Goal: Communication & Community: Answer question/provide support

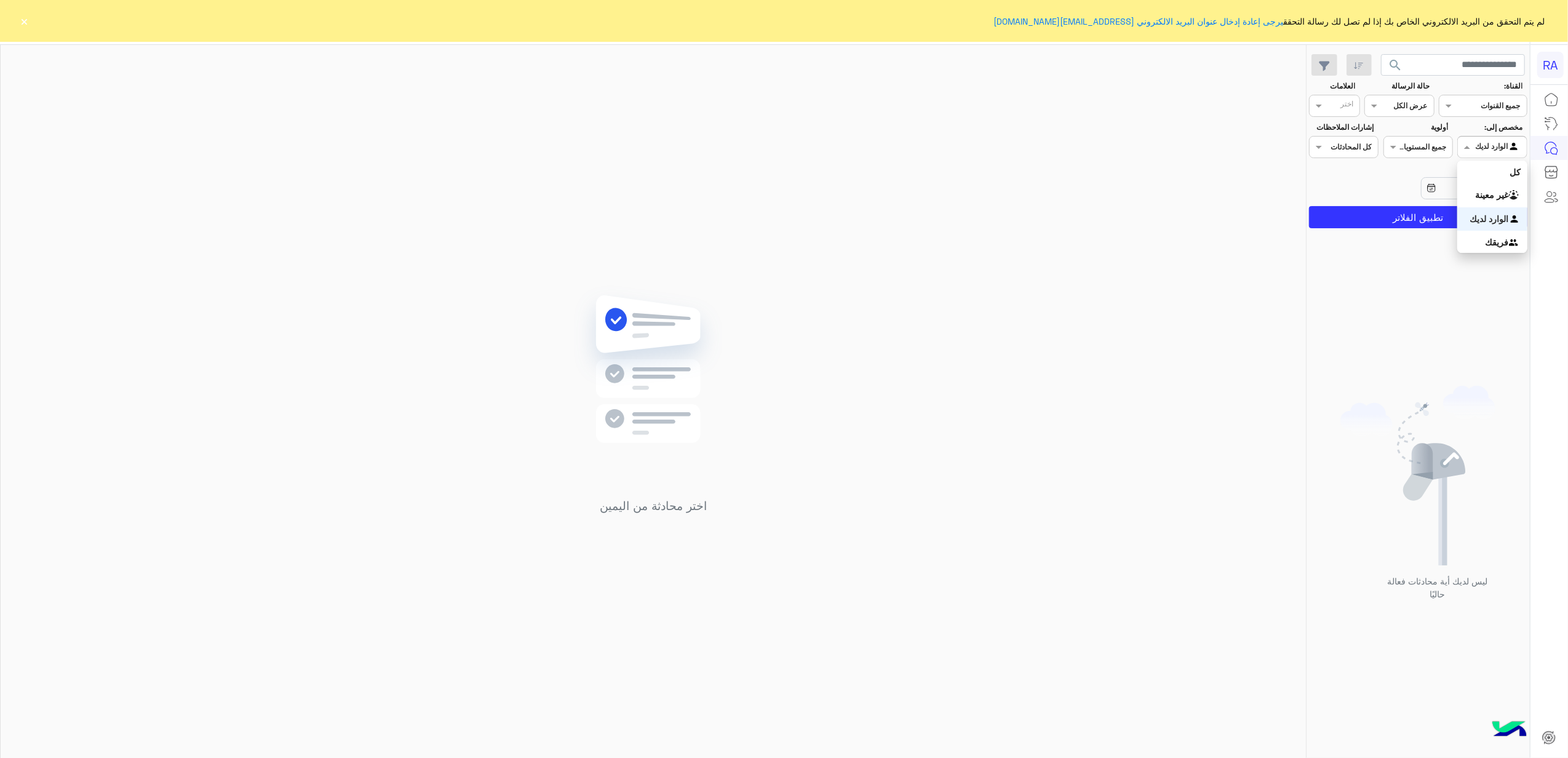
click at [1505, 144] on input "text" at bounding box center [1506, 145] width 29 height 11
click at [1504, 185] on div "غير معينة" at bounding box center [1492, 196] width 69 height 24
click at [1470, 214] on button "تطبيق الفلاتر" at bounding box center [1418, 216] width 218 height 22
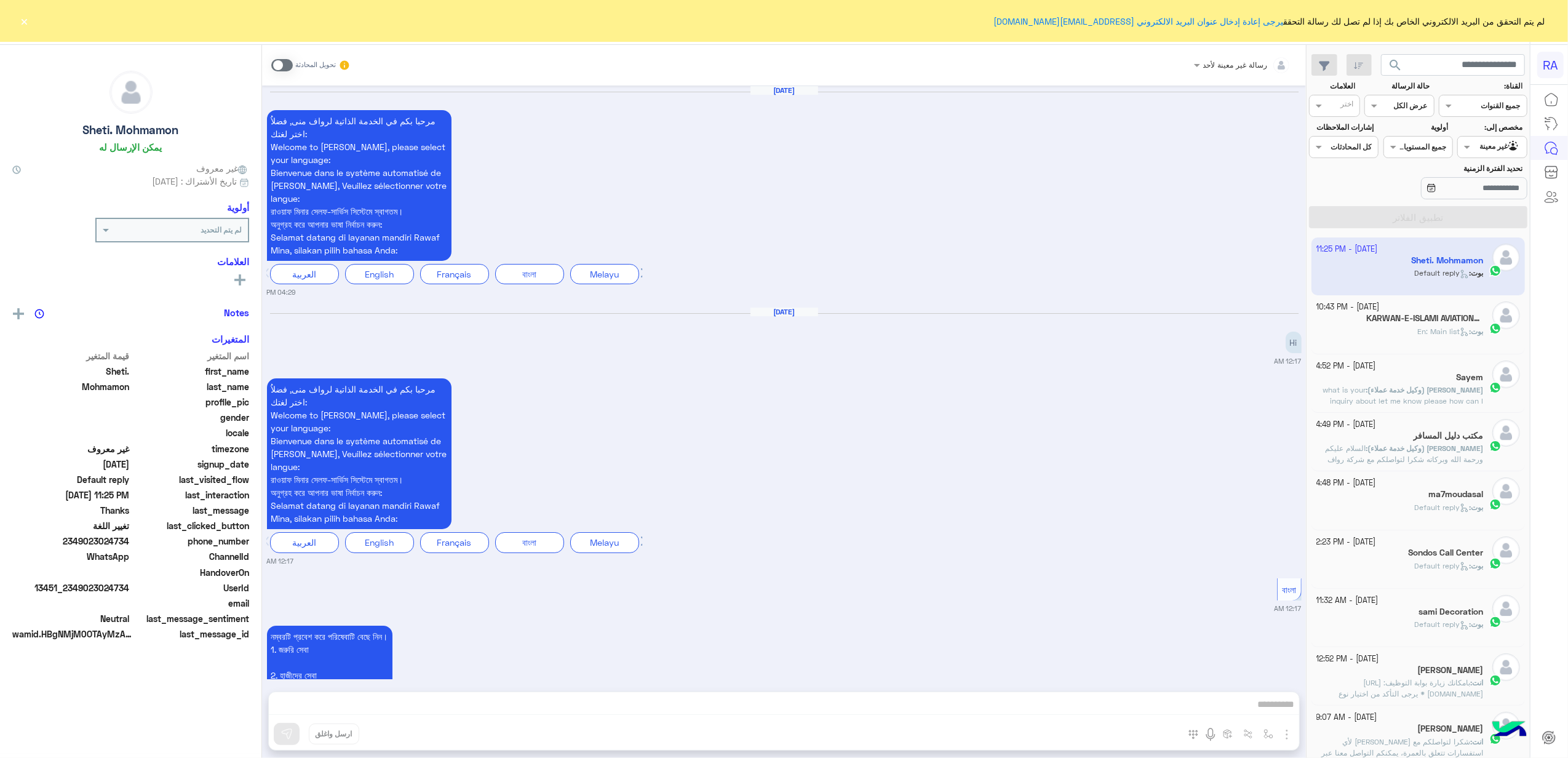
scroll to position [2982, 0]
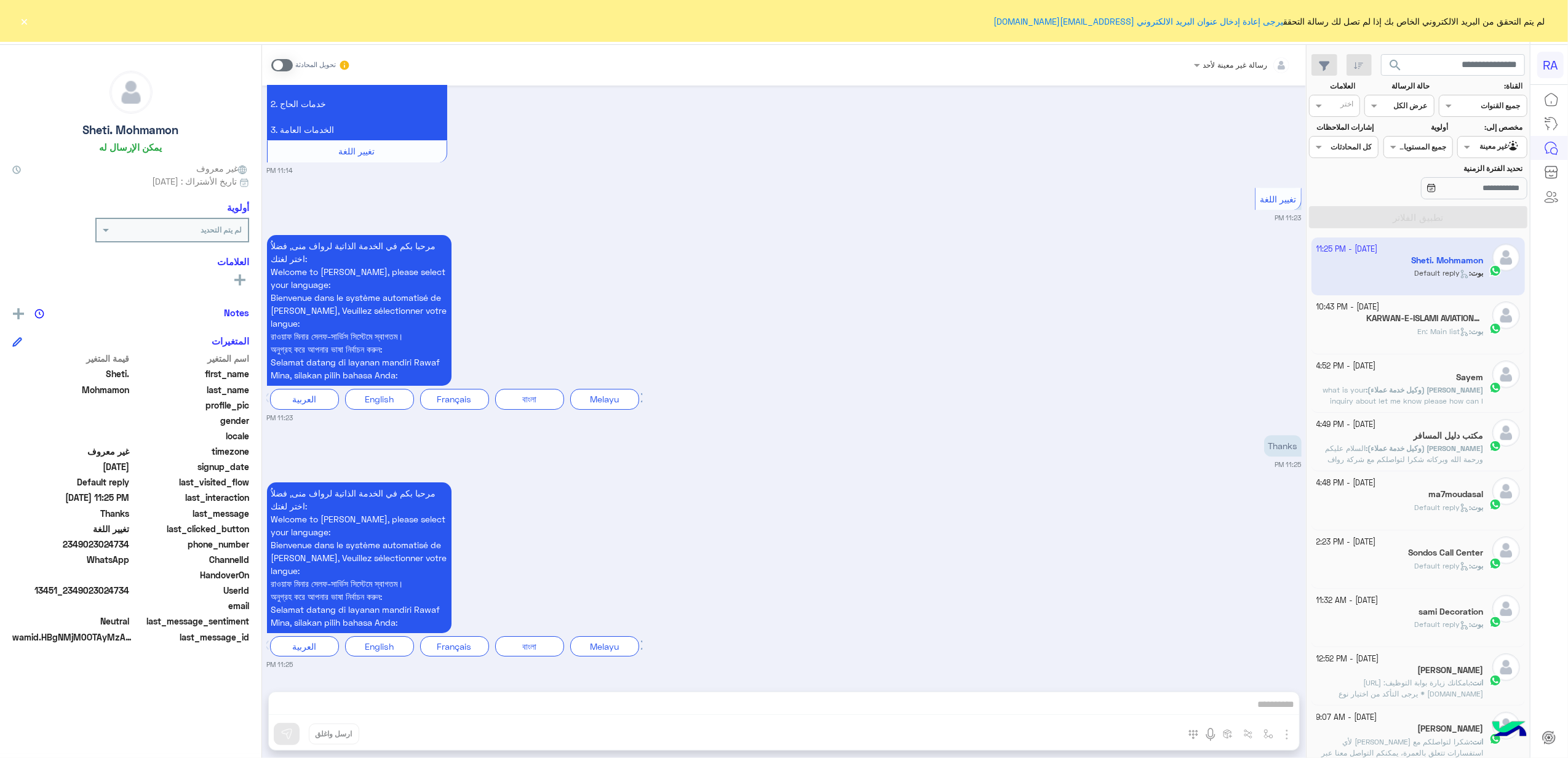
click at [18, 17] on button "×" at bounding box center [24, 21] width 12 height 12
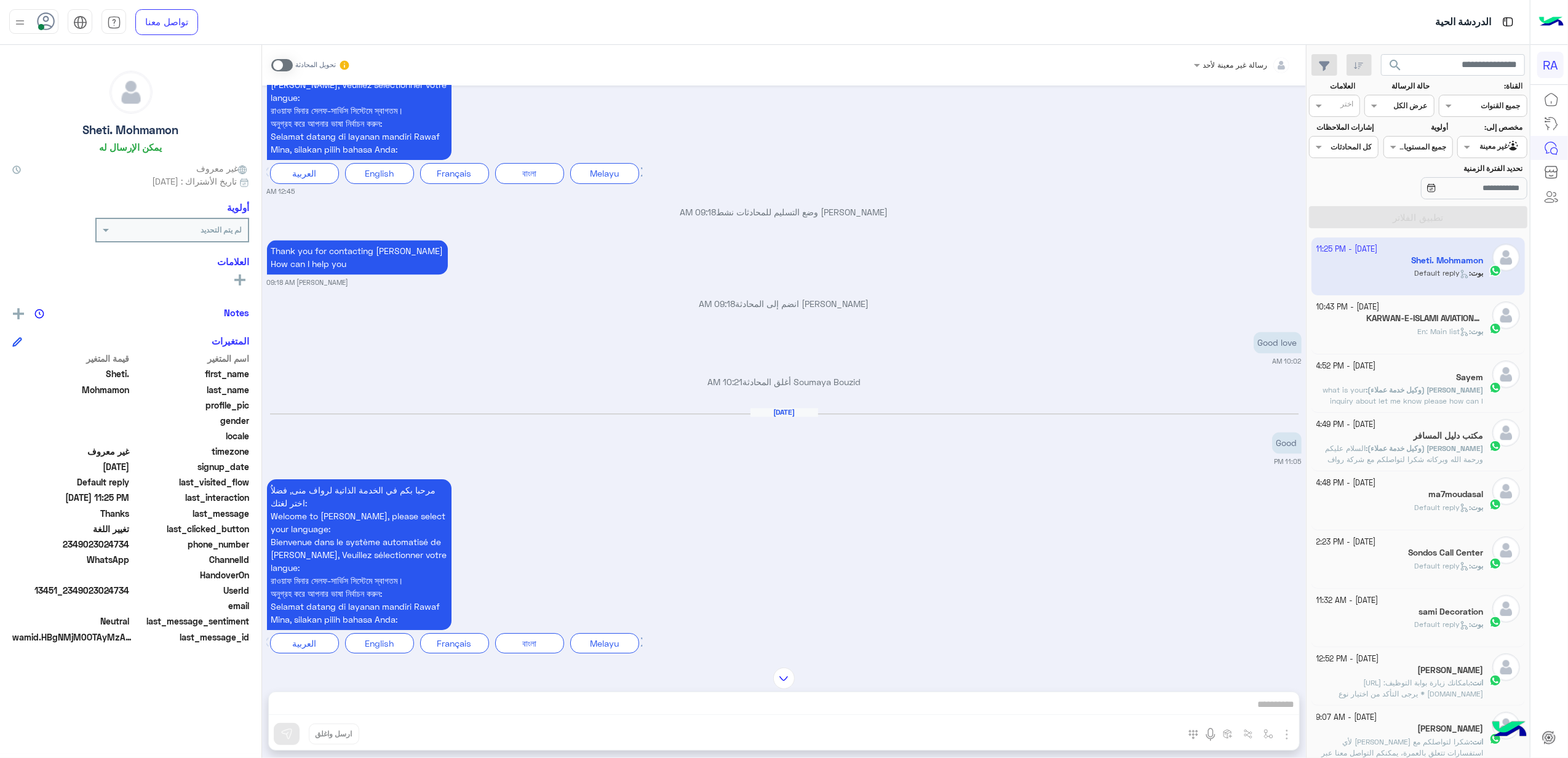
scroll to position [2160, 0]
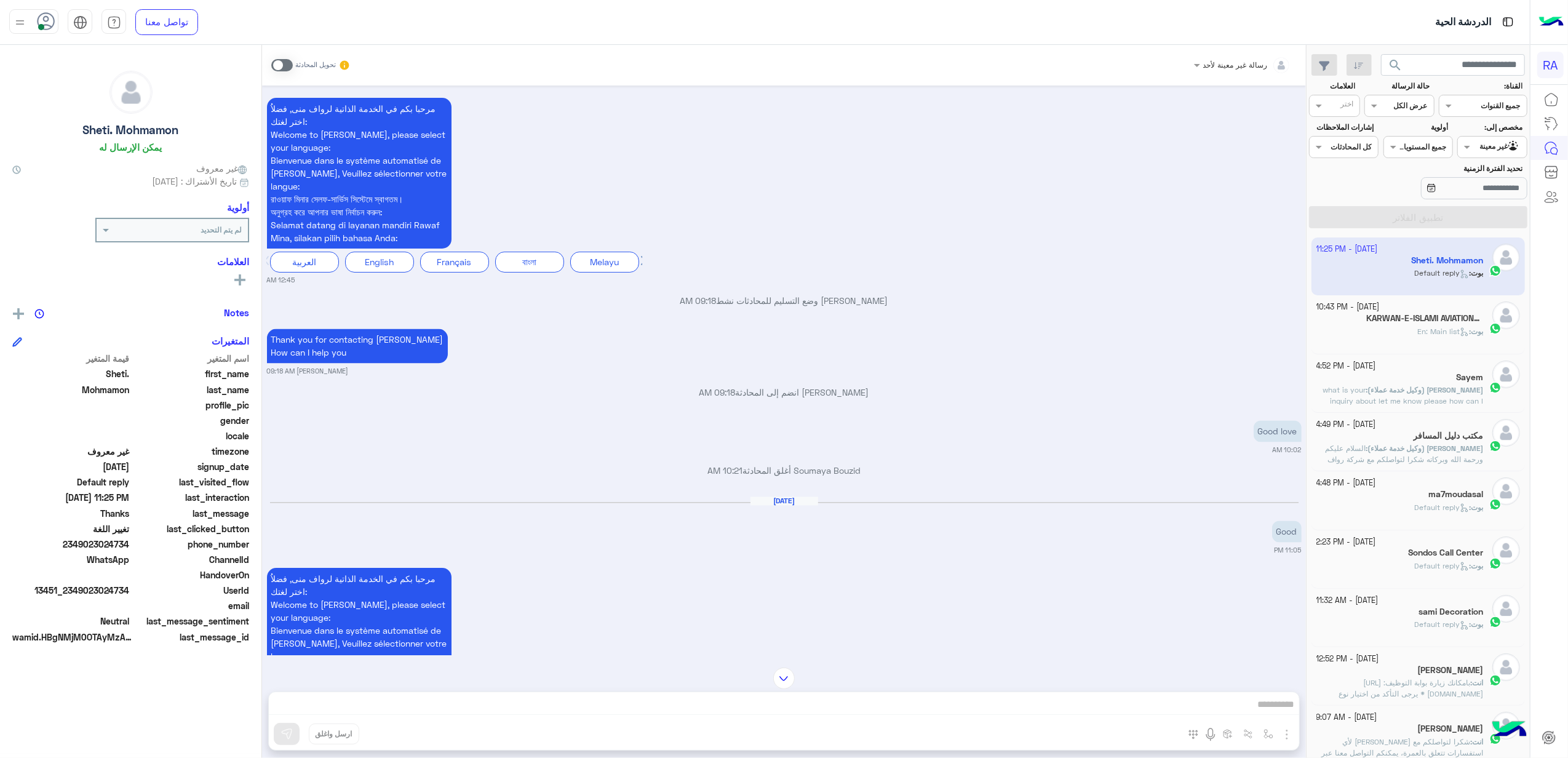
click at [1426, 323] on h5 "KARWAN-E-ISLAMI AVIATION 1" at bounding box center [1425, 318] width 117 height 10
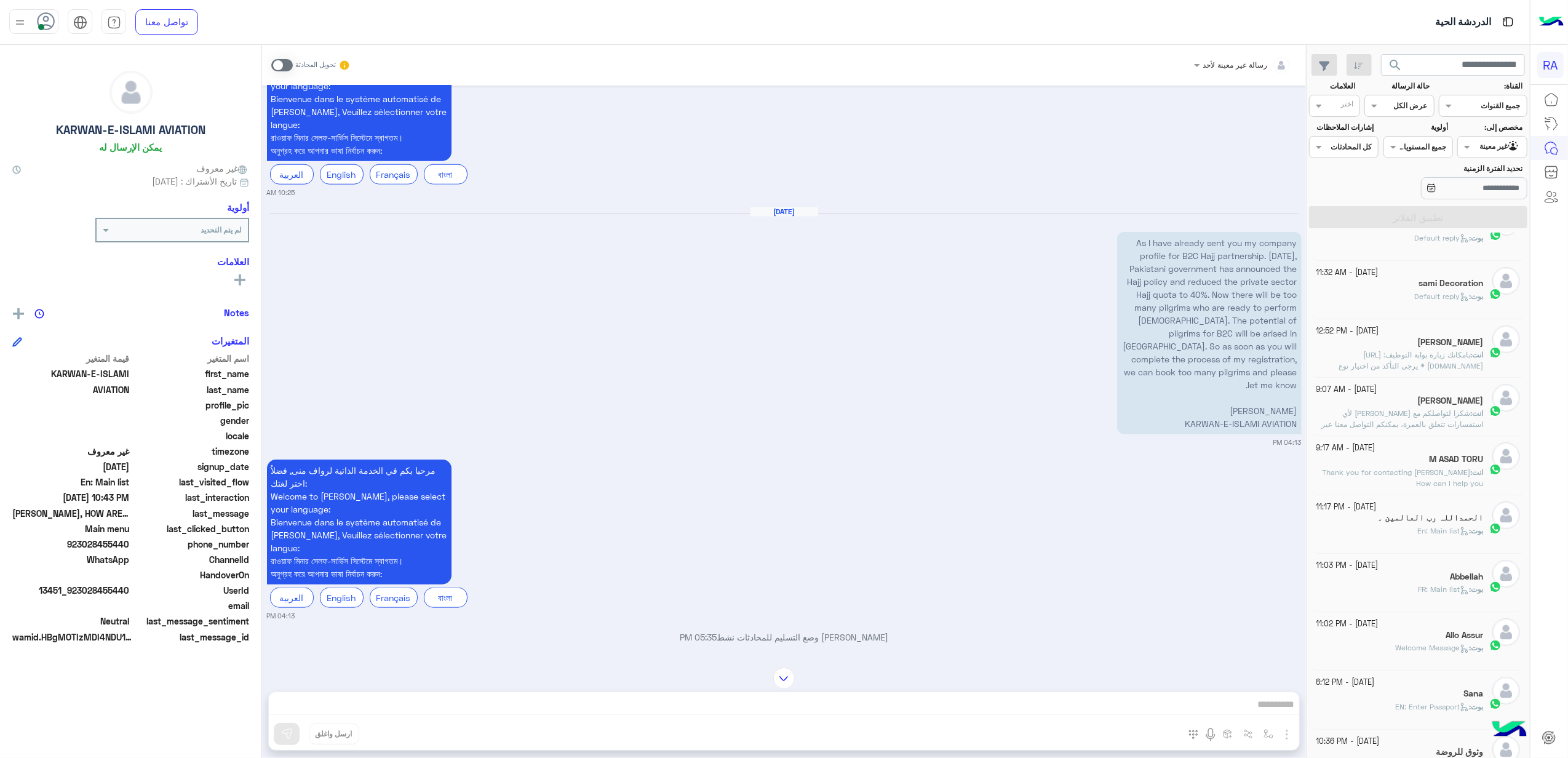
scroll to position [1169, 0]
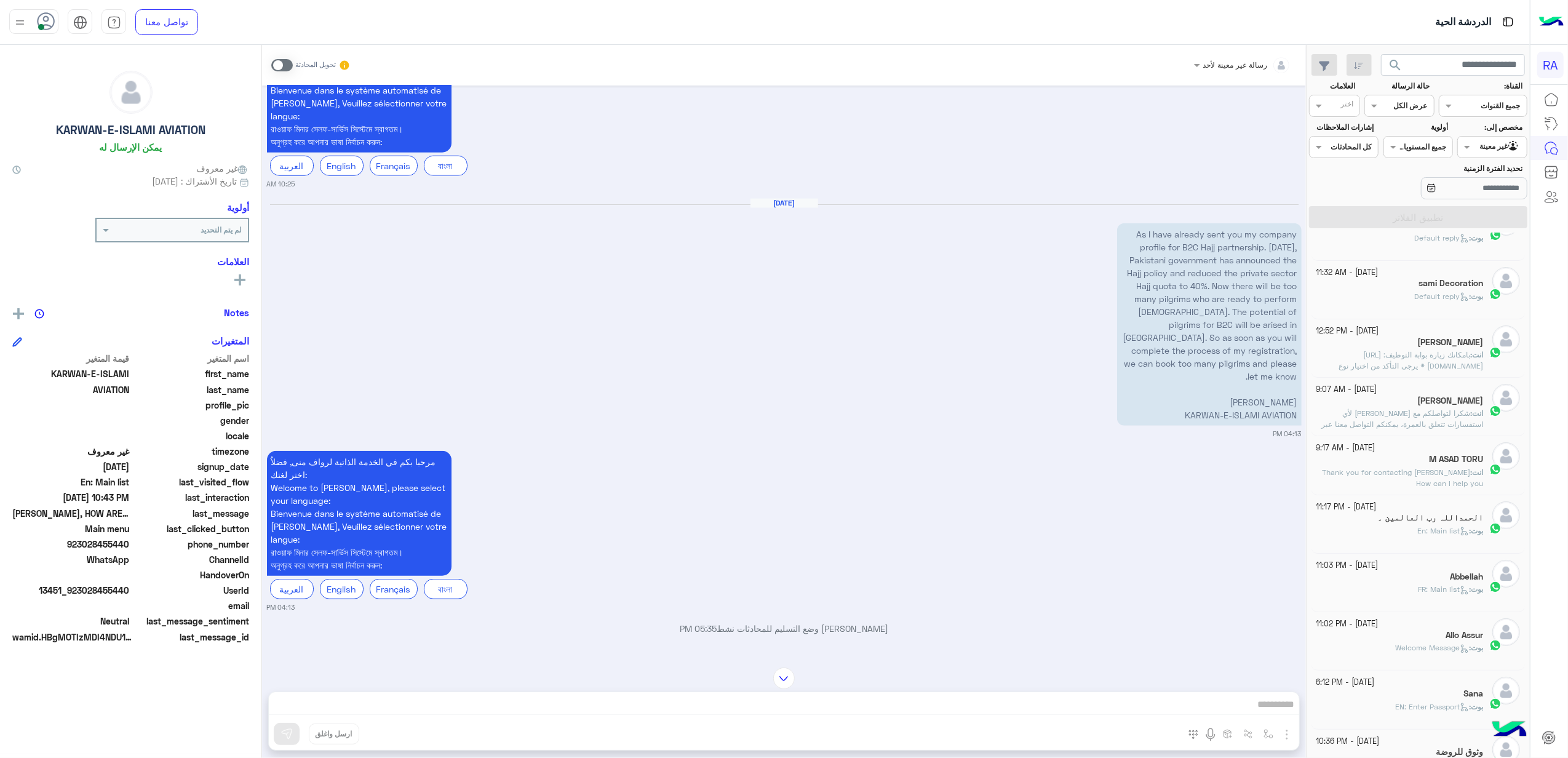
click at [1083, 387] on div "[DATE] As I have already sent you my company profile for B2C Hajj partnership. …" at bounding box center [784, 318] width 1035 height 241
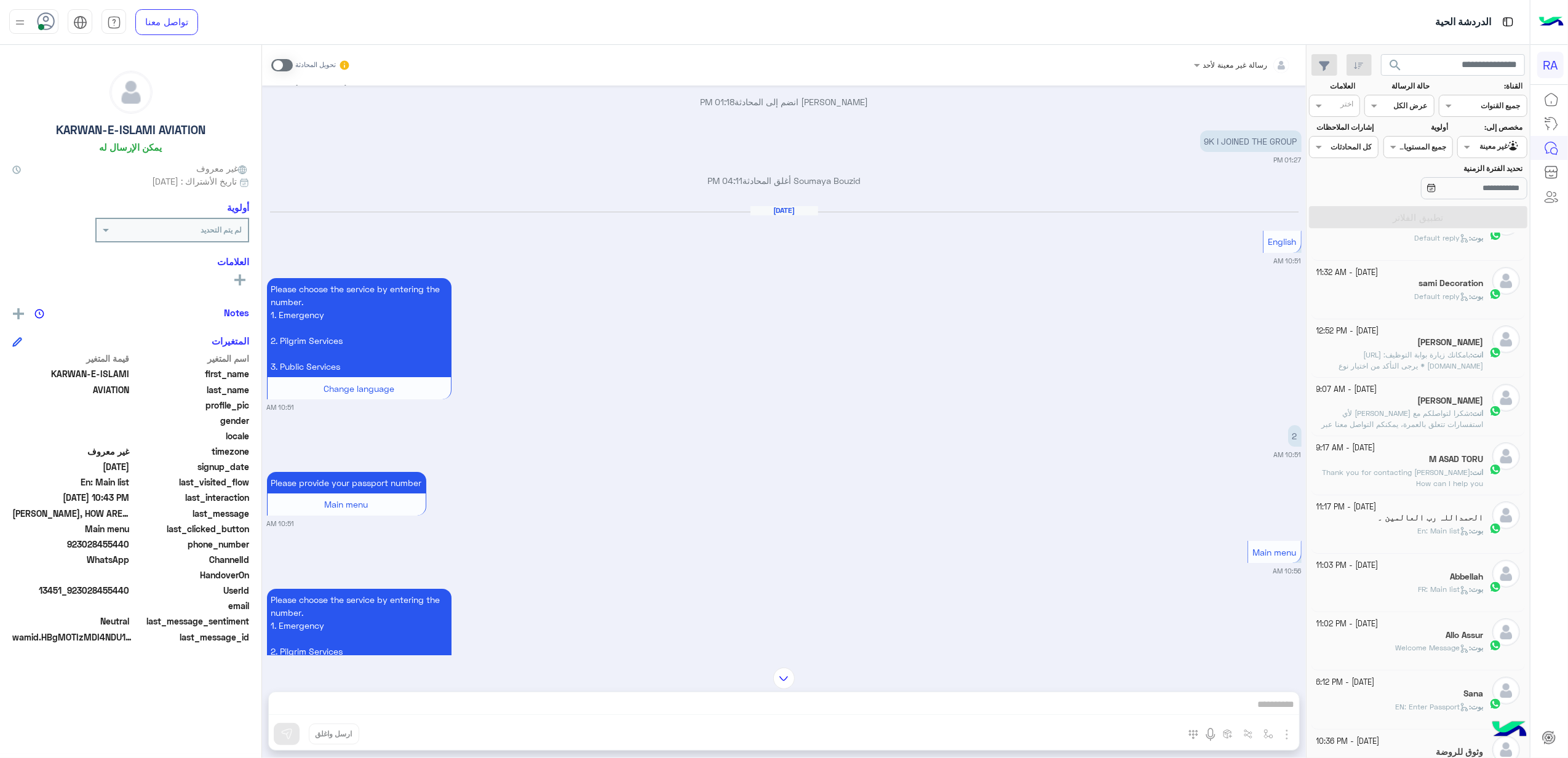
scroll to position [4704, 0]
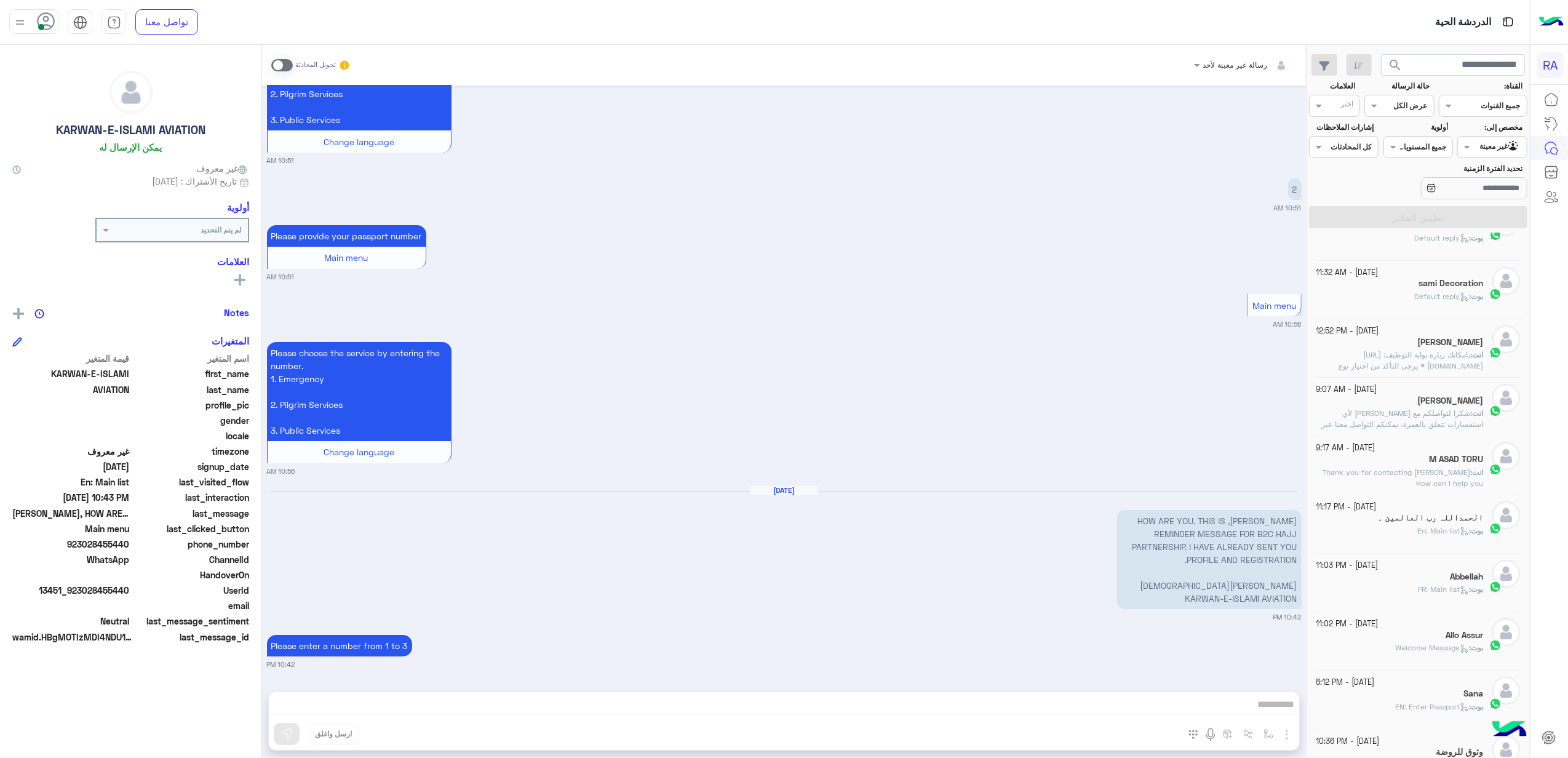
click at [279, 62] on span at bounding box center [281, 65] width 22 height 12
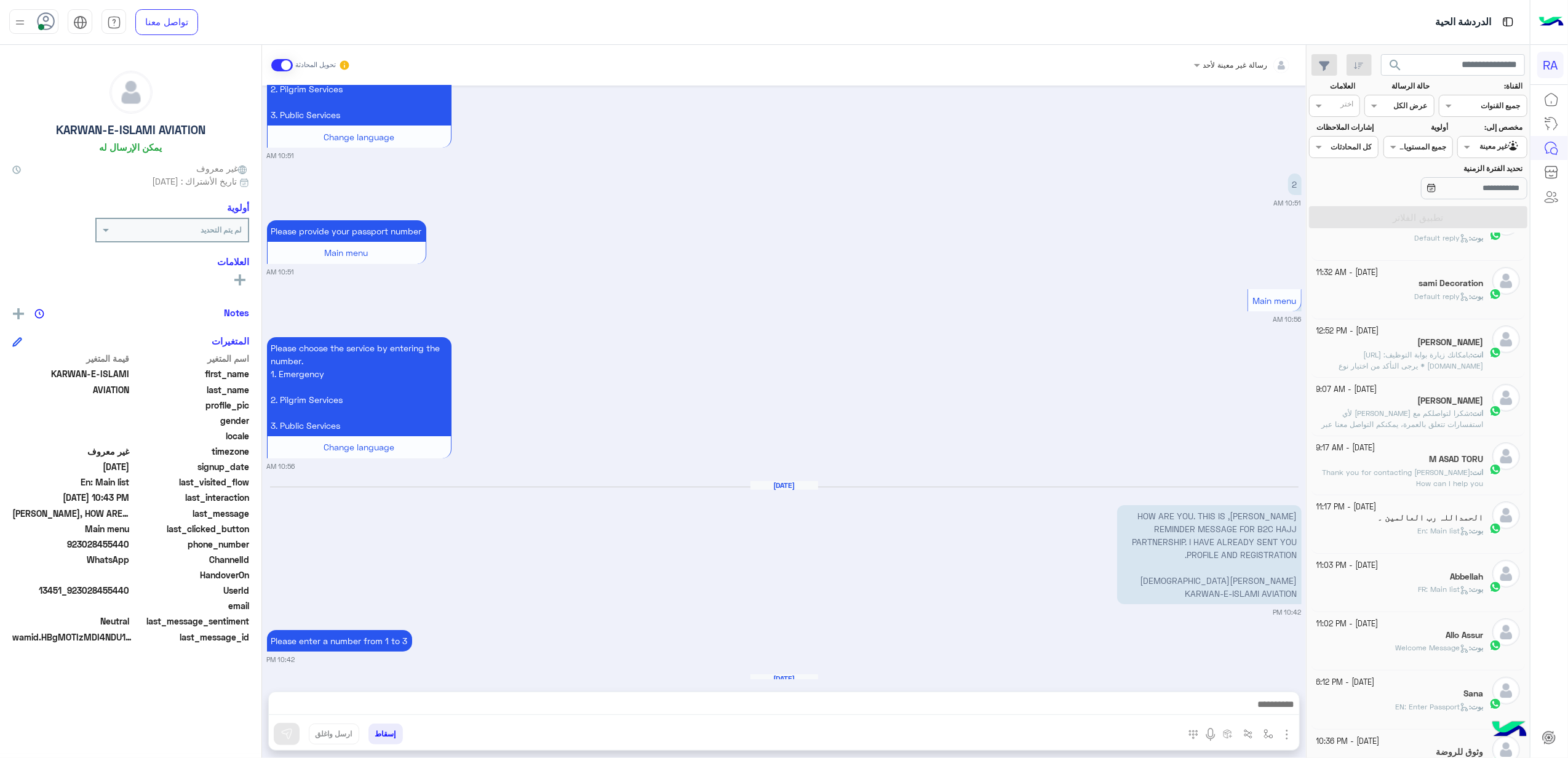
scroll to position [4757, 0]
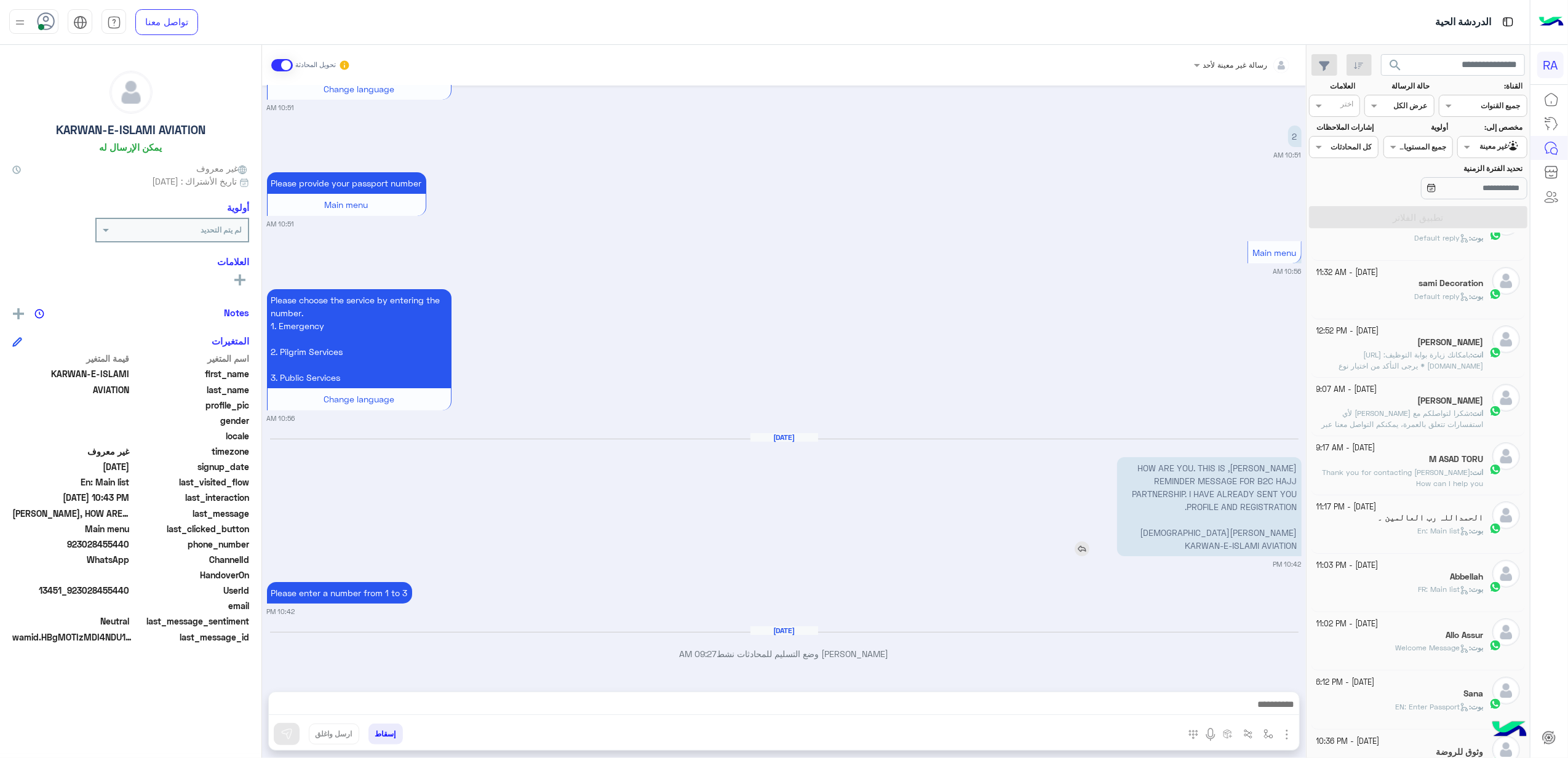
click at [1082, 549] on img at bounding box center [1082, 549] width 15 height 15
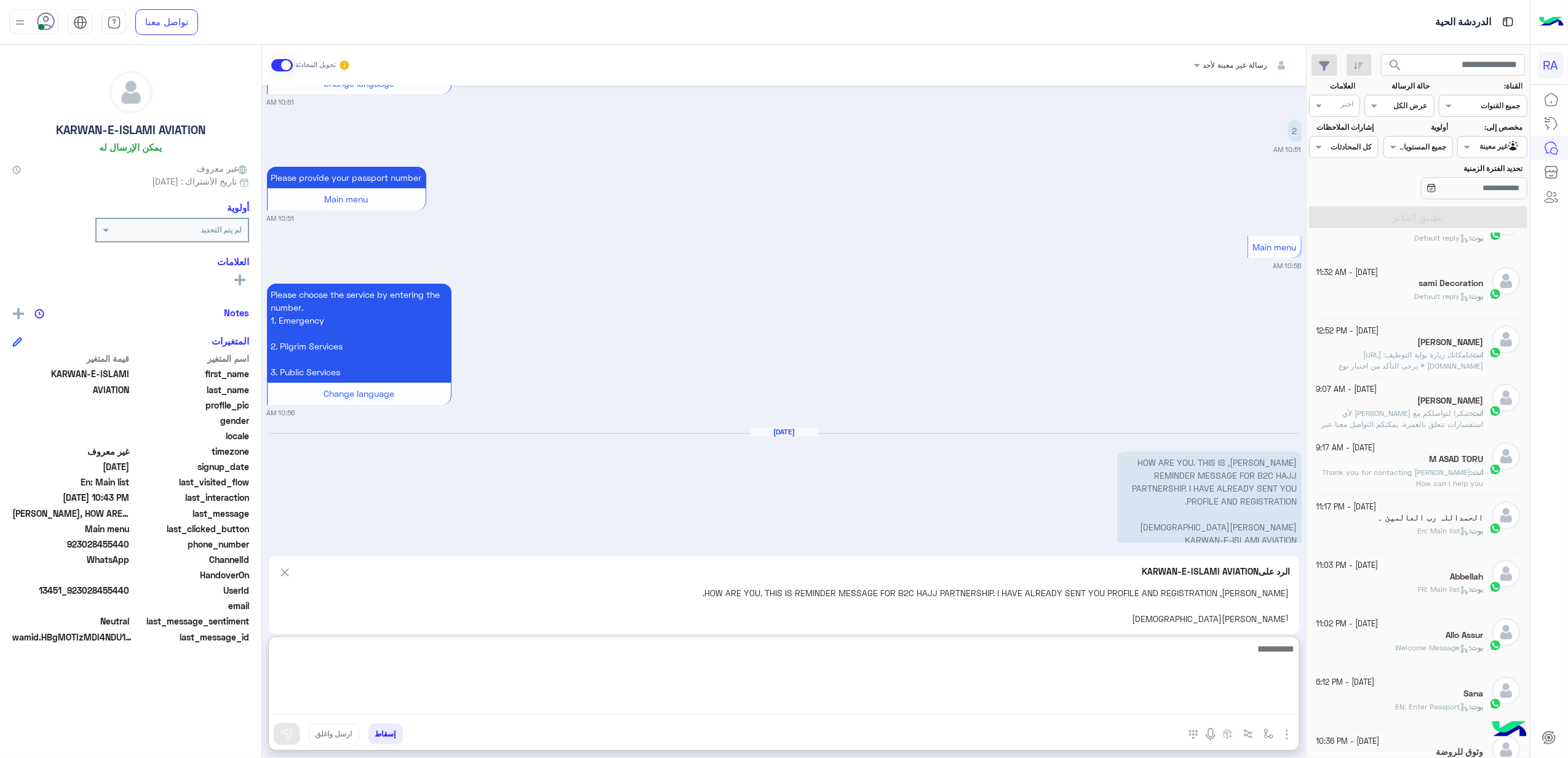
click at [1056, 708] on textarea at bounding box center [784, 678] width 1030 height 74
paste textarea "**********"
type textarea "**********"
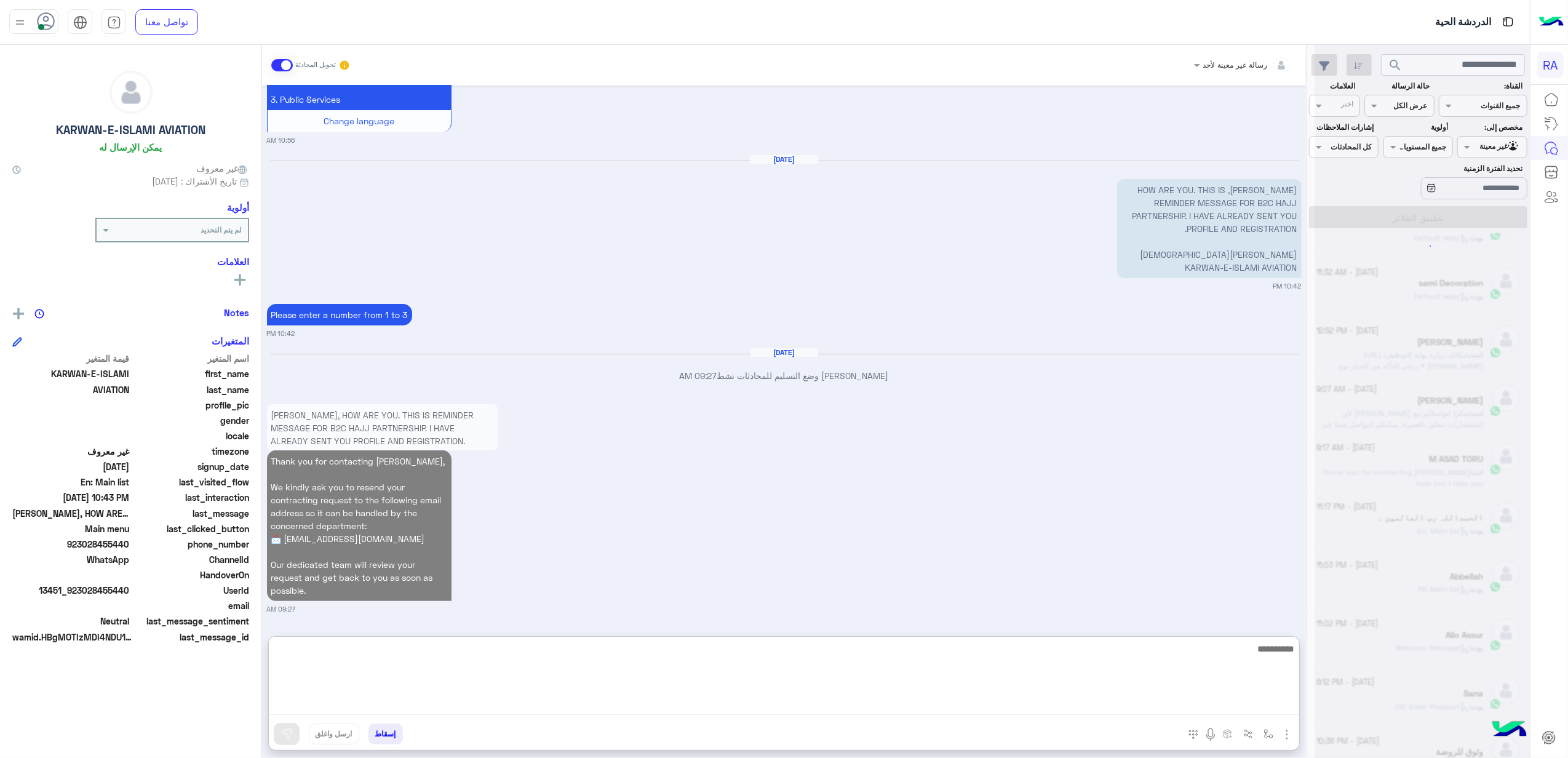
scroll to position [5068, 0]
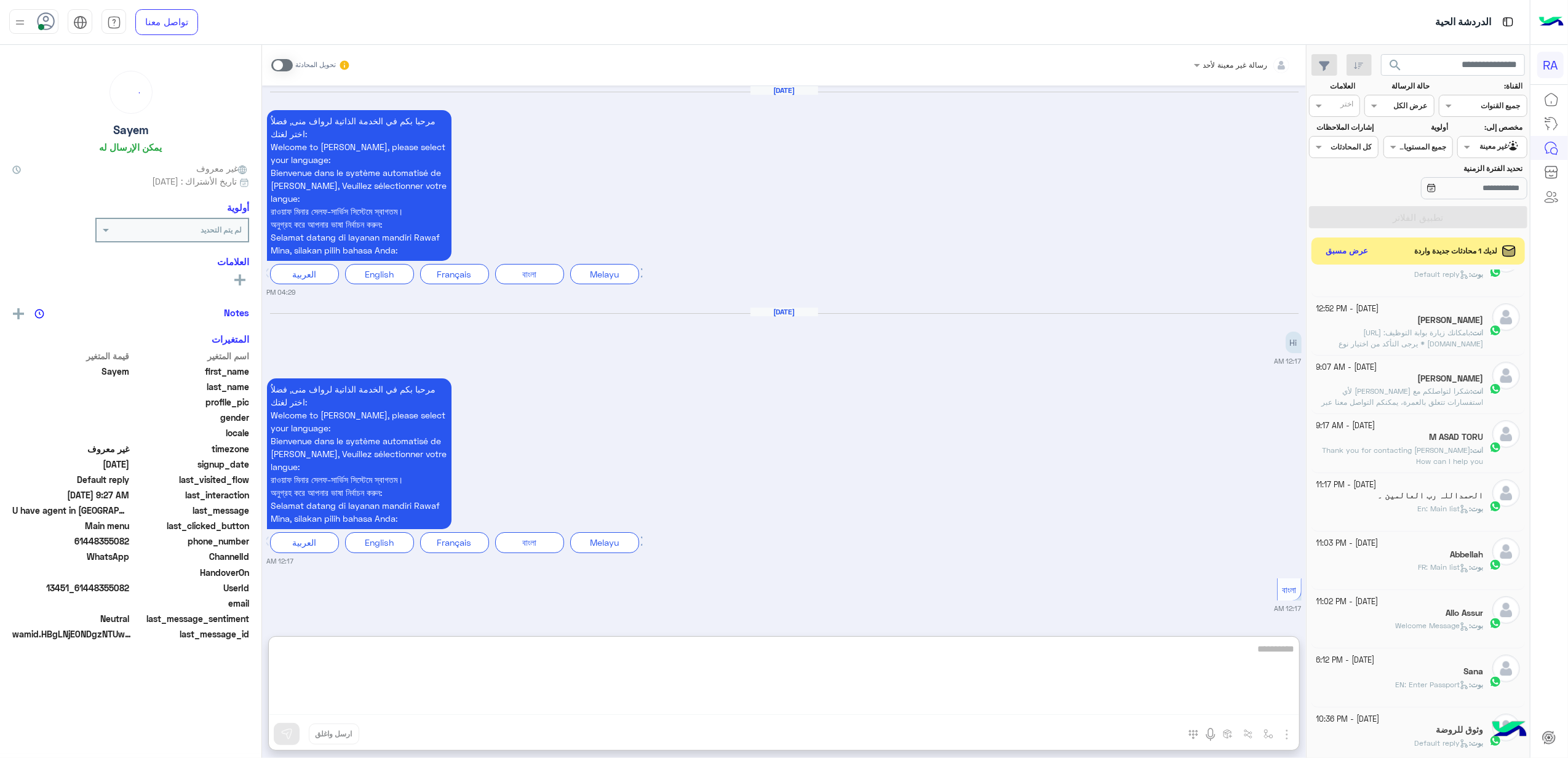
scroll to position [5853, 0]
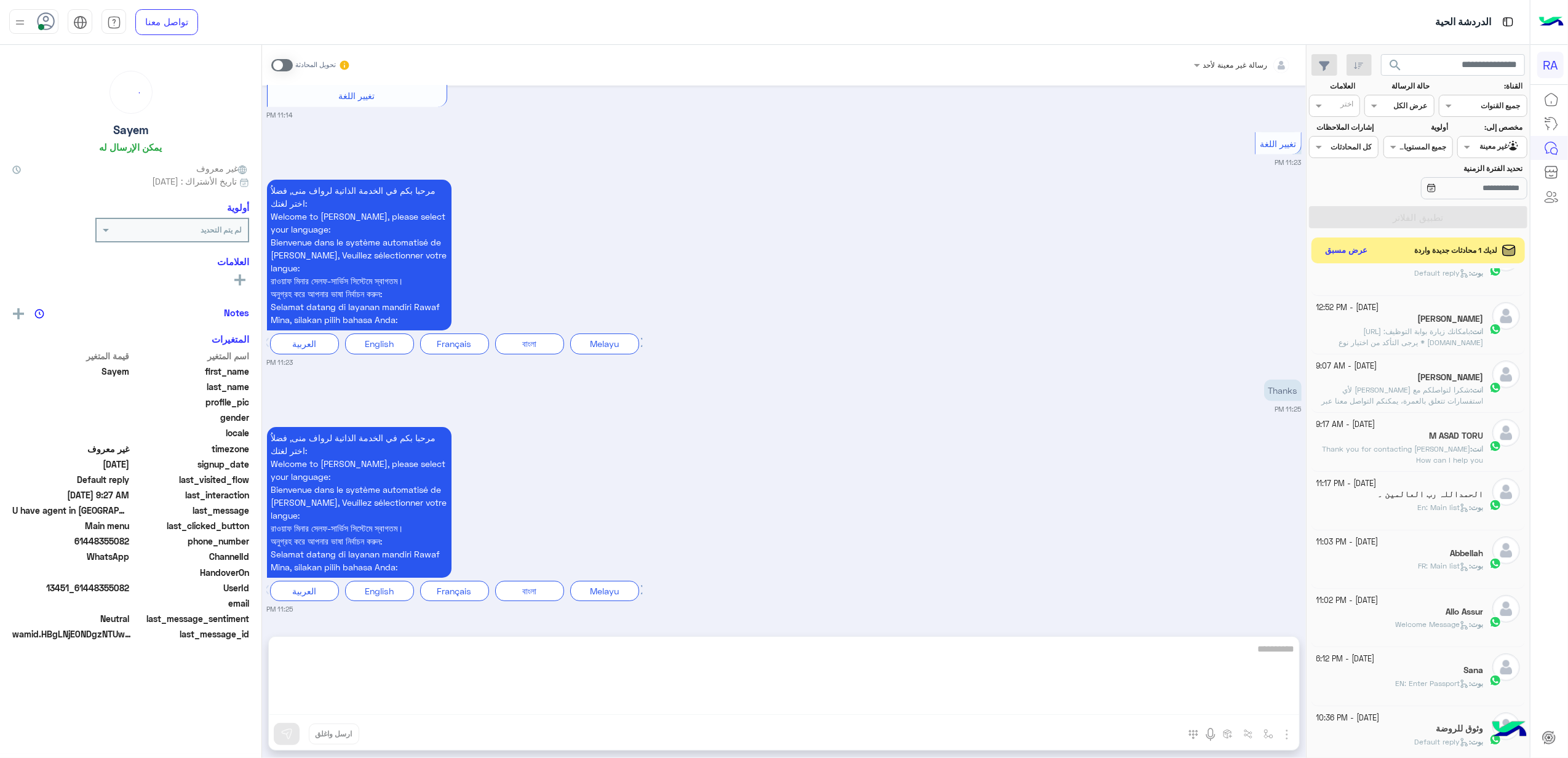
click at [1322, 249] on button "عرض مسبق" at bounding box center [1346, 250] width 51 height 17
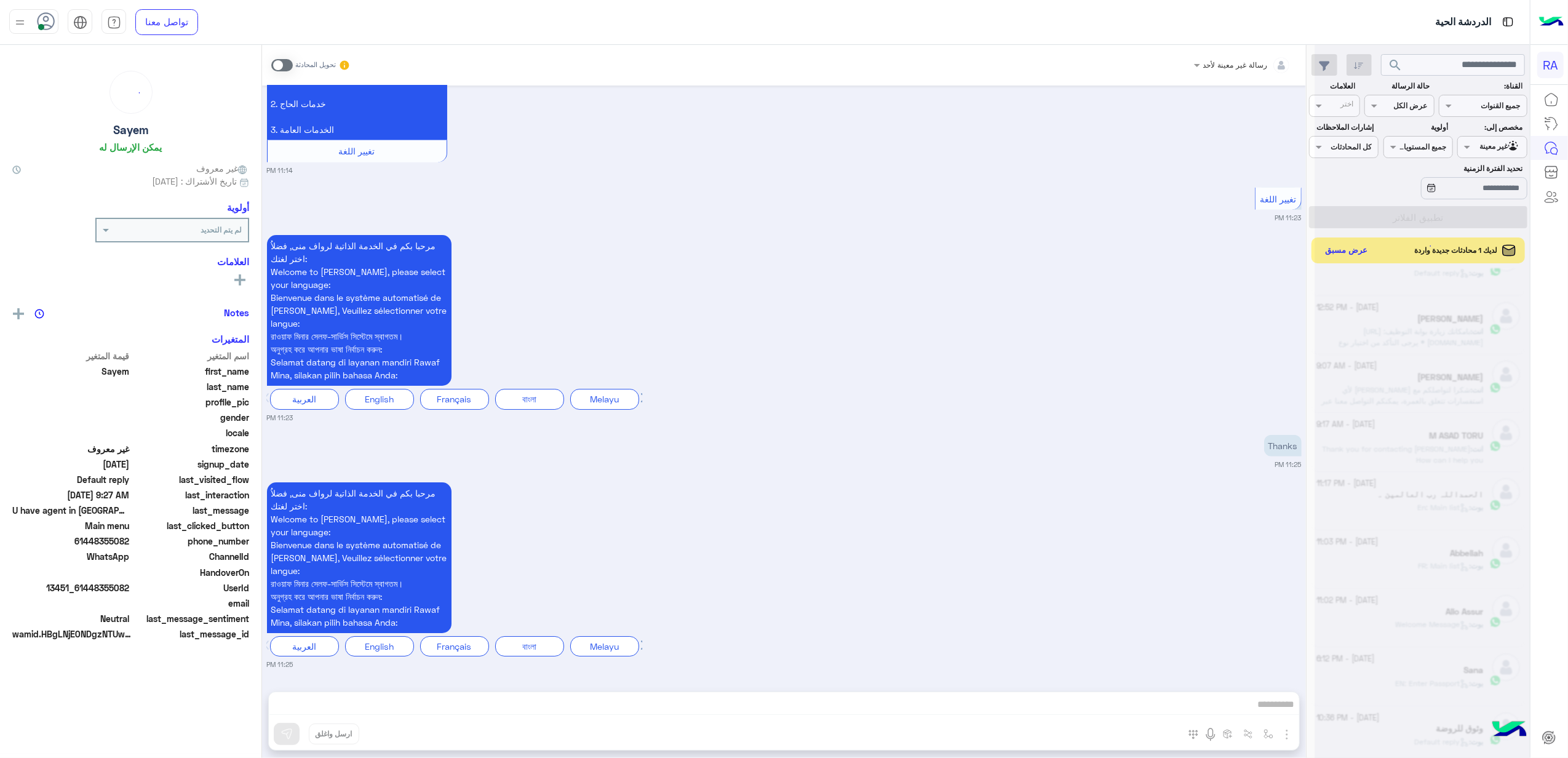
scroll to position [5797, 0]
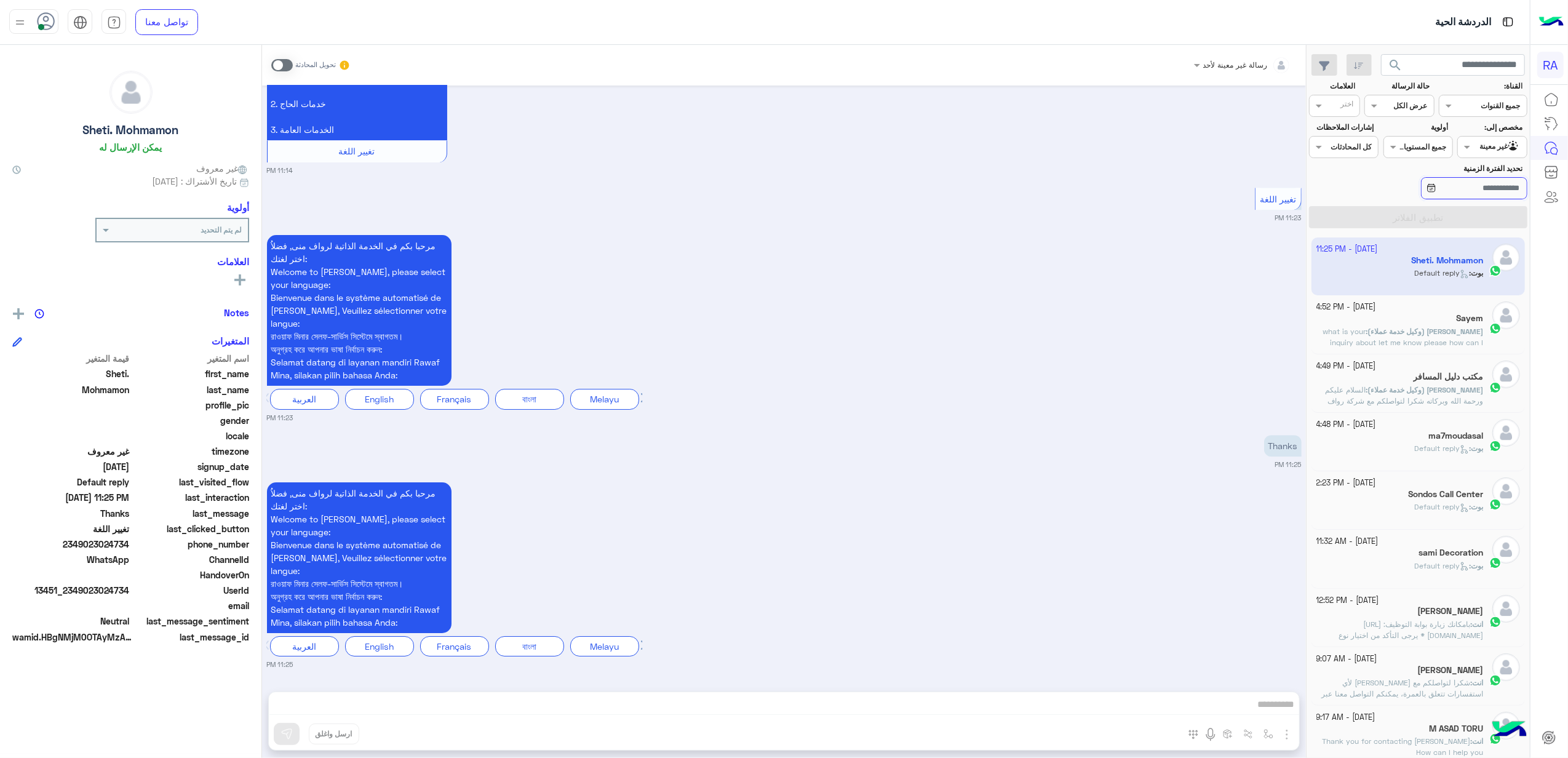
click at [1485, 193] on input "تحديد الفترة الزمنية" at bounding box center [1474, 188] width 106 height 22
click at [1484, 143] on div at bounding box center [1492, 145] width 69 height 11
click at [1479, 215] on b "الوارد لديك" at bounding box center [1489, 219] width 39 height 10
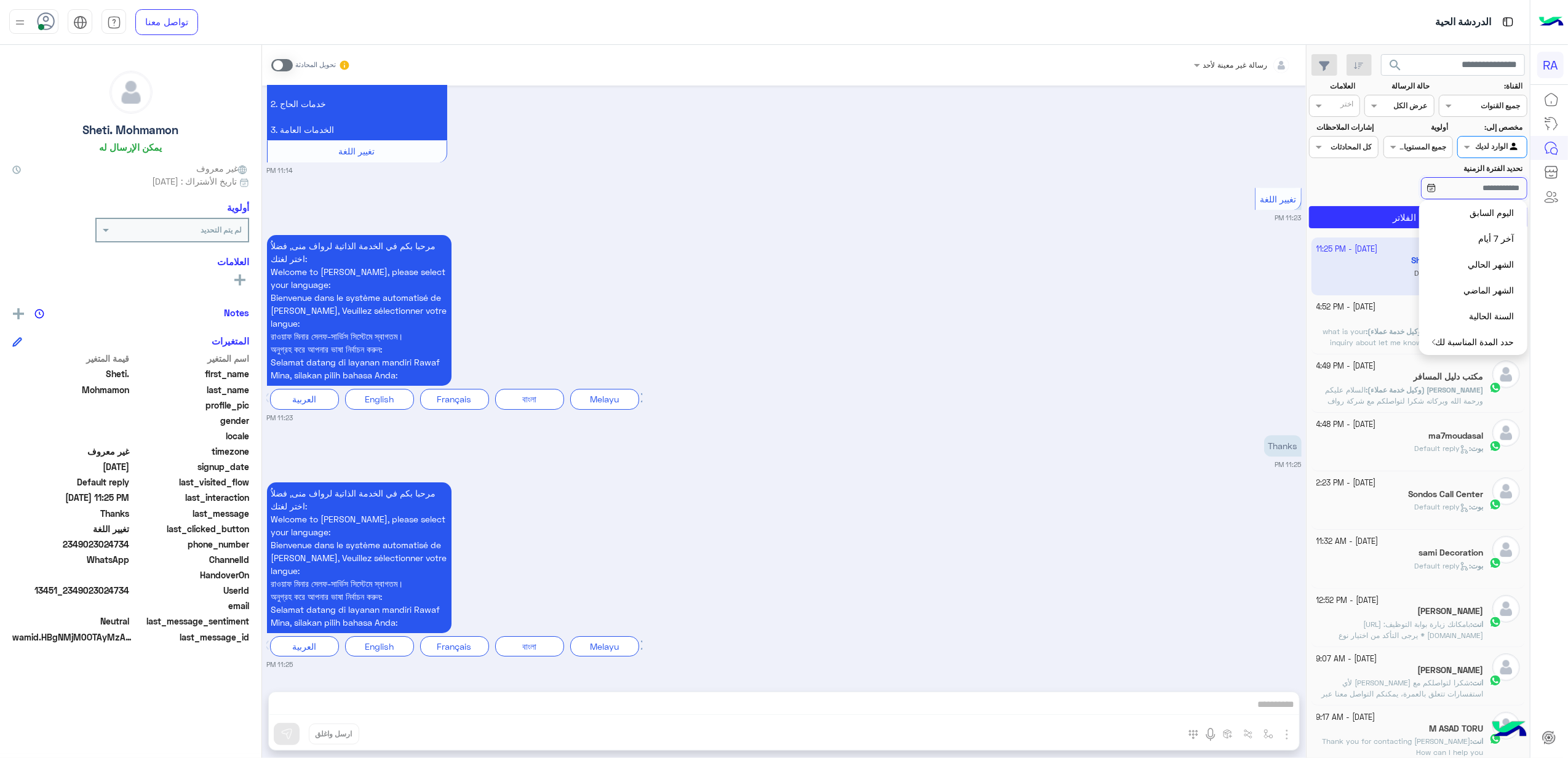
click at [1448, 195] on input "تحديد الفترة الزمنية" at bounding box center [1474, 188] width 106 height 22
click at [1413, 214] on button "تطبيق الفلاتر" at bounding box center [1418, 216] width 218 height 22
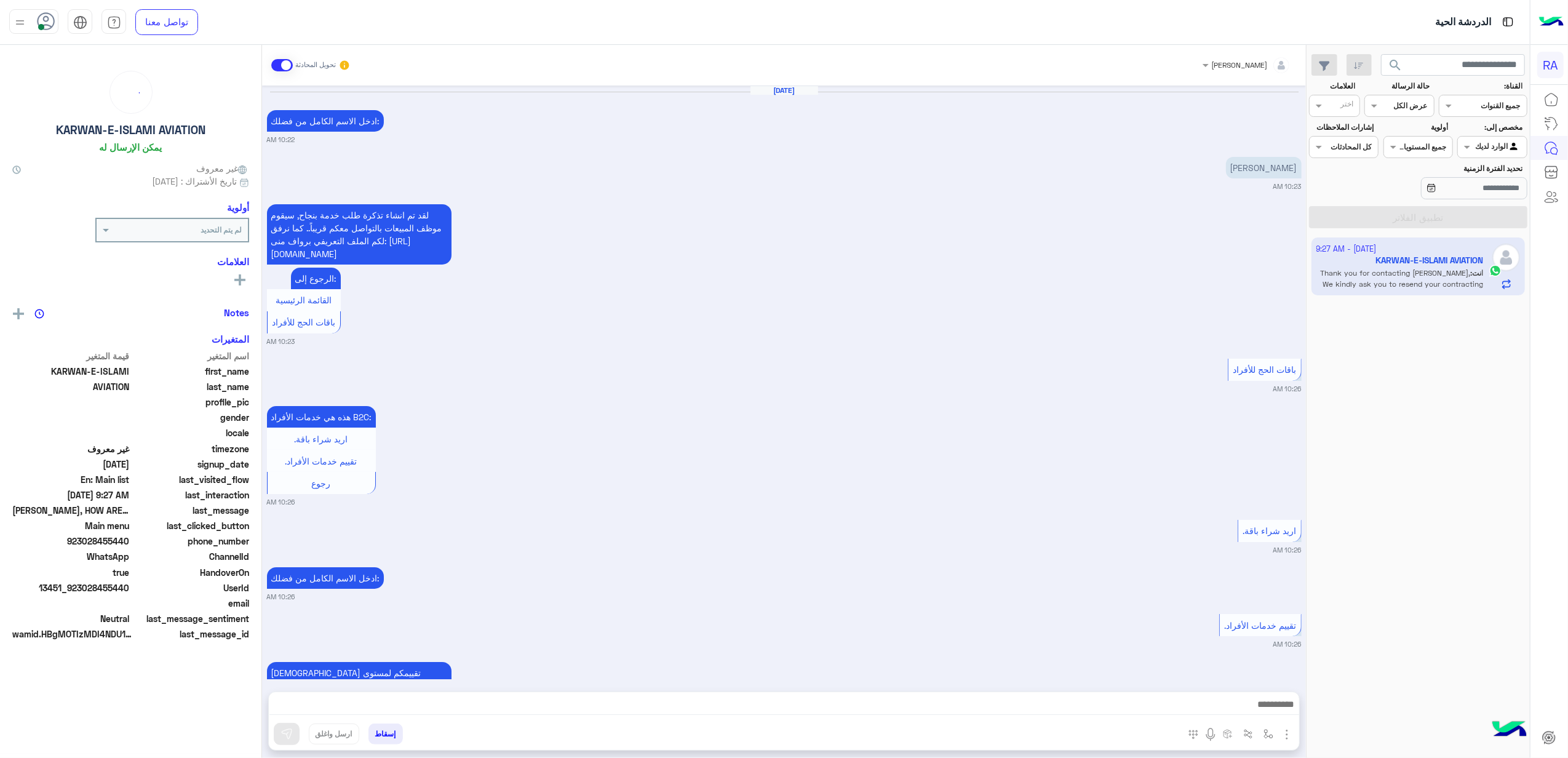
scroll to position [2129, 0]
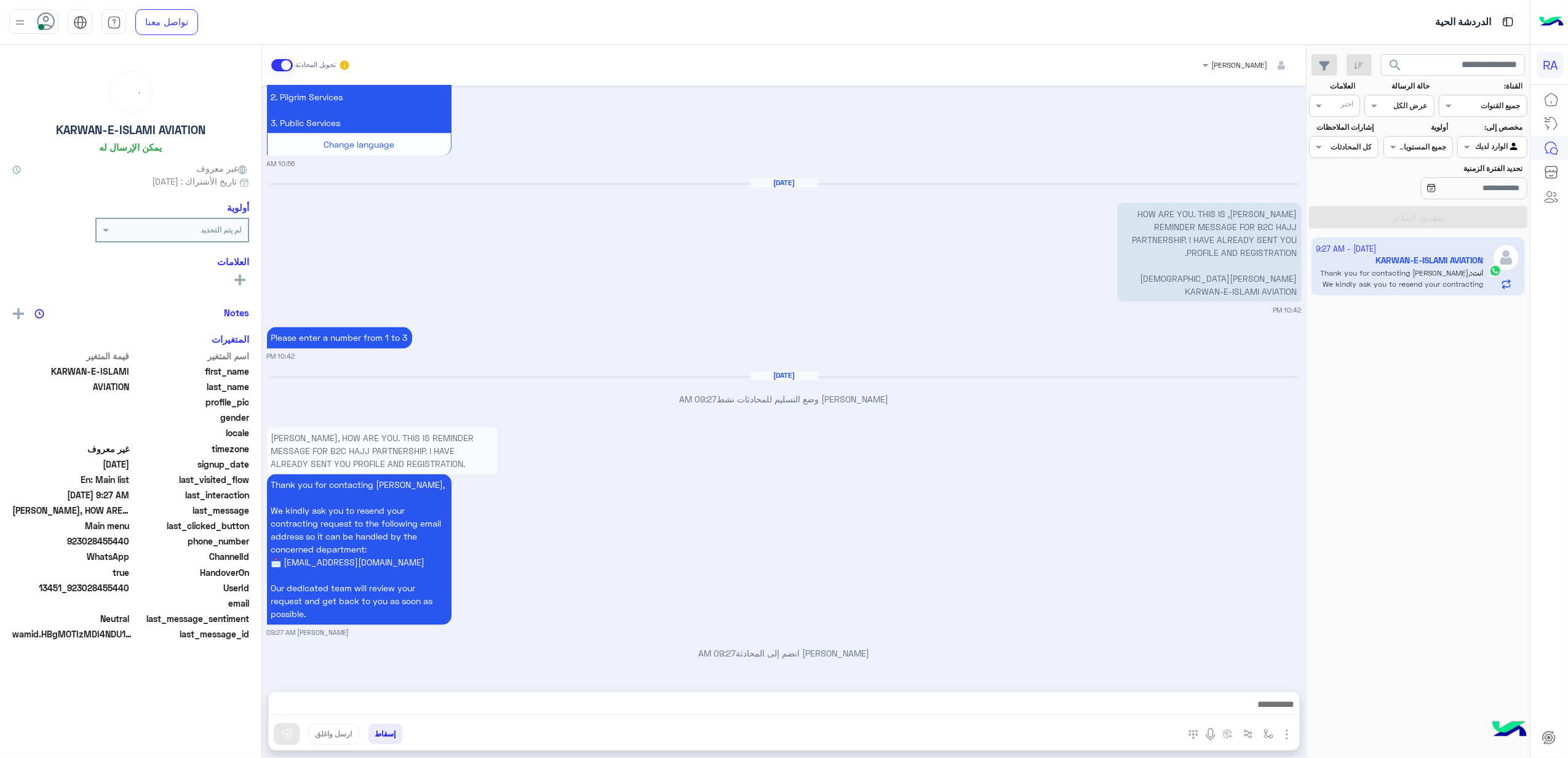
click at [288, 66] on span at bounding box center [281, 65] width 22 height 12
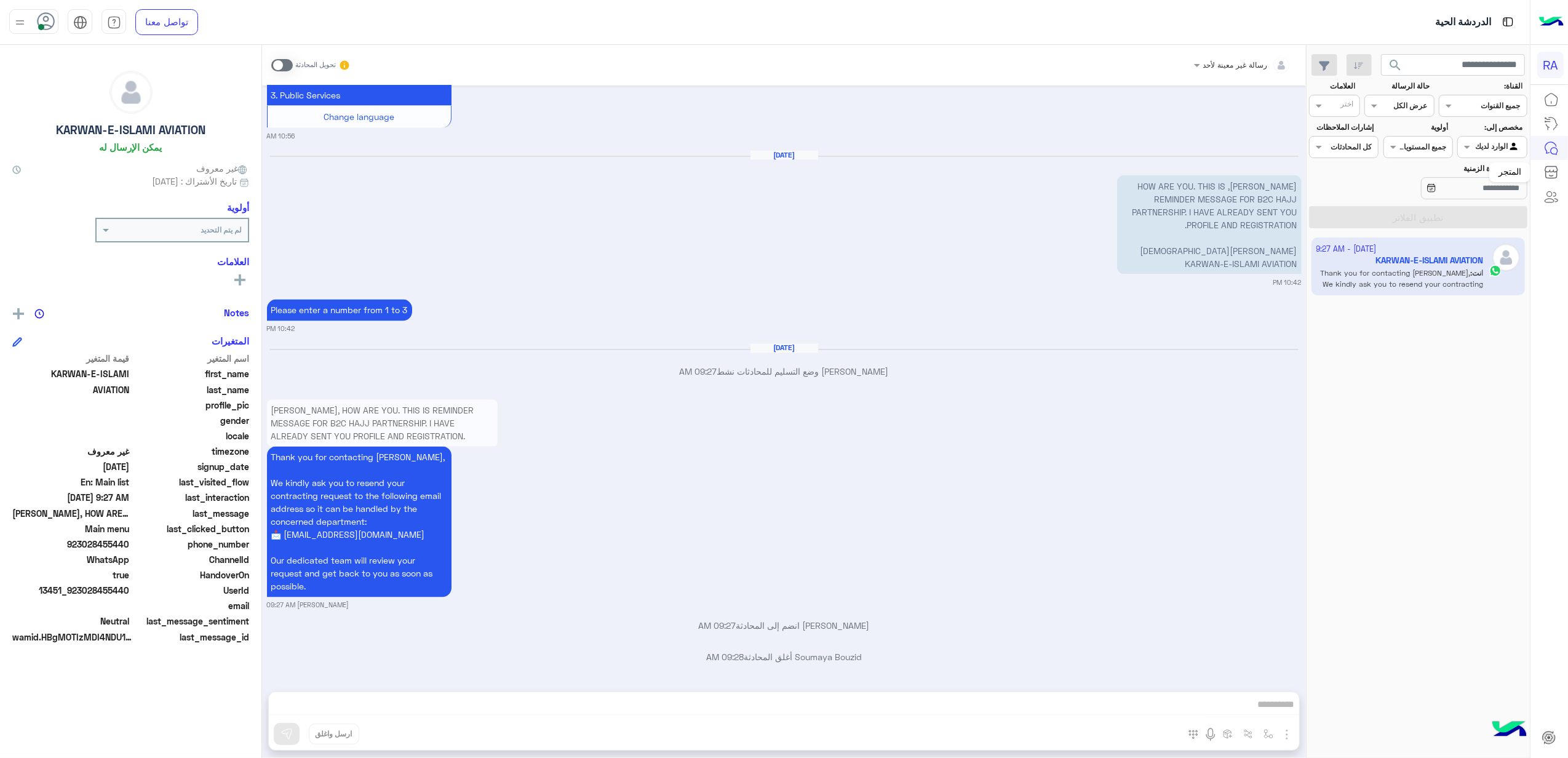
scroll to position [2160, 0]
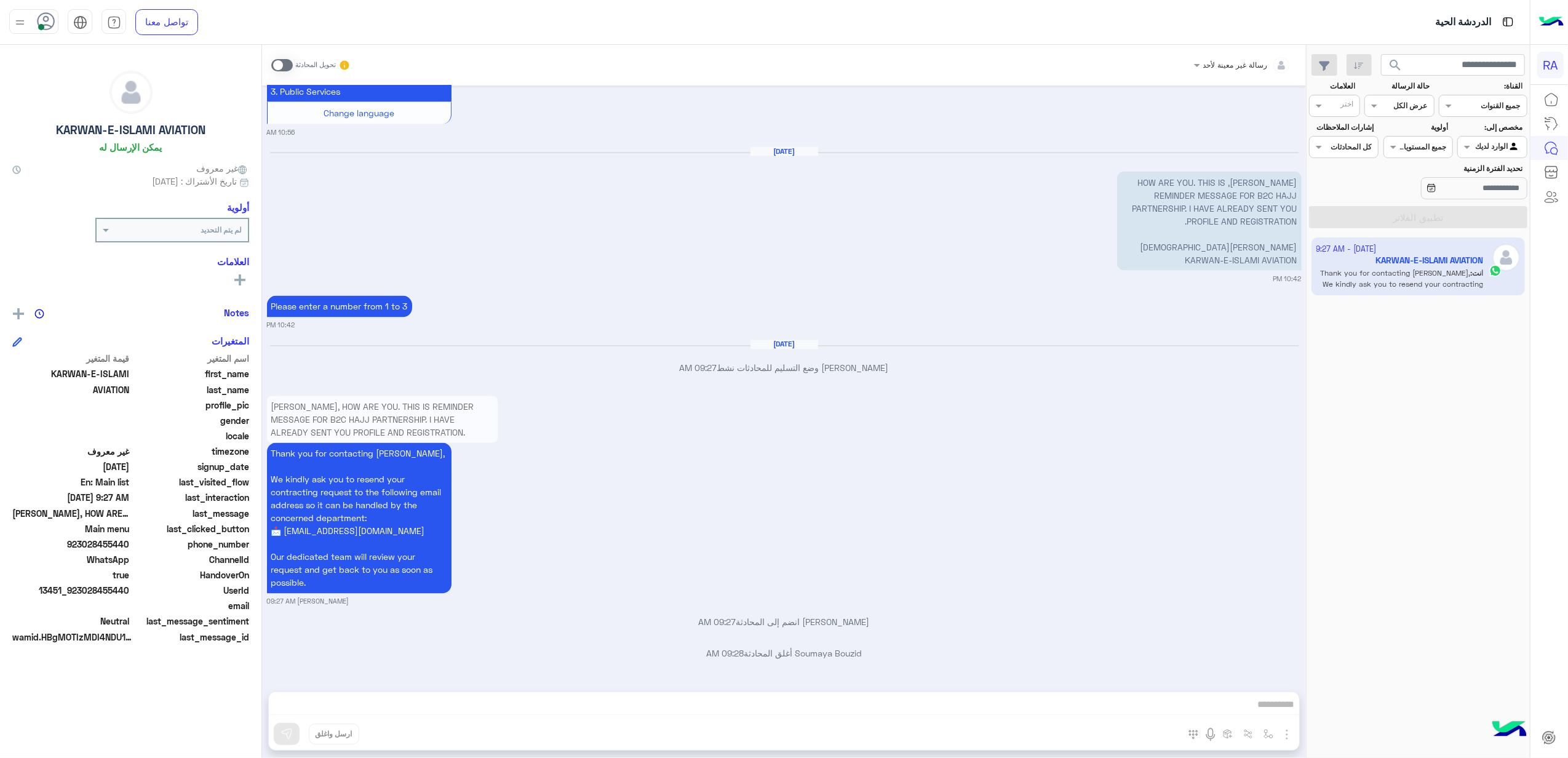
click at [1501, 143] on input "text" at bounding box center [1506, 145] width 29 height 11
click at [1464, 185] on div "غير معينة" at bounding box center [1492, 196] width 69 height 24
click at [1427, 222] on button "تطبيق الفلاتر" at bounding box center [1418, 216] width 218 height 22
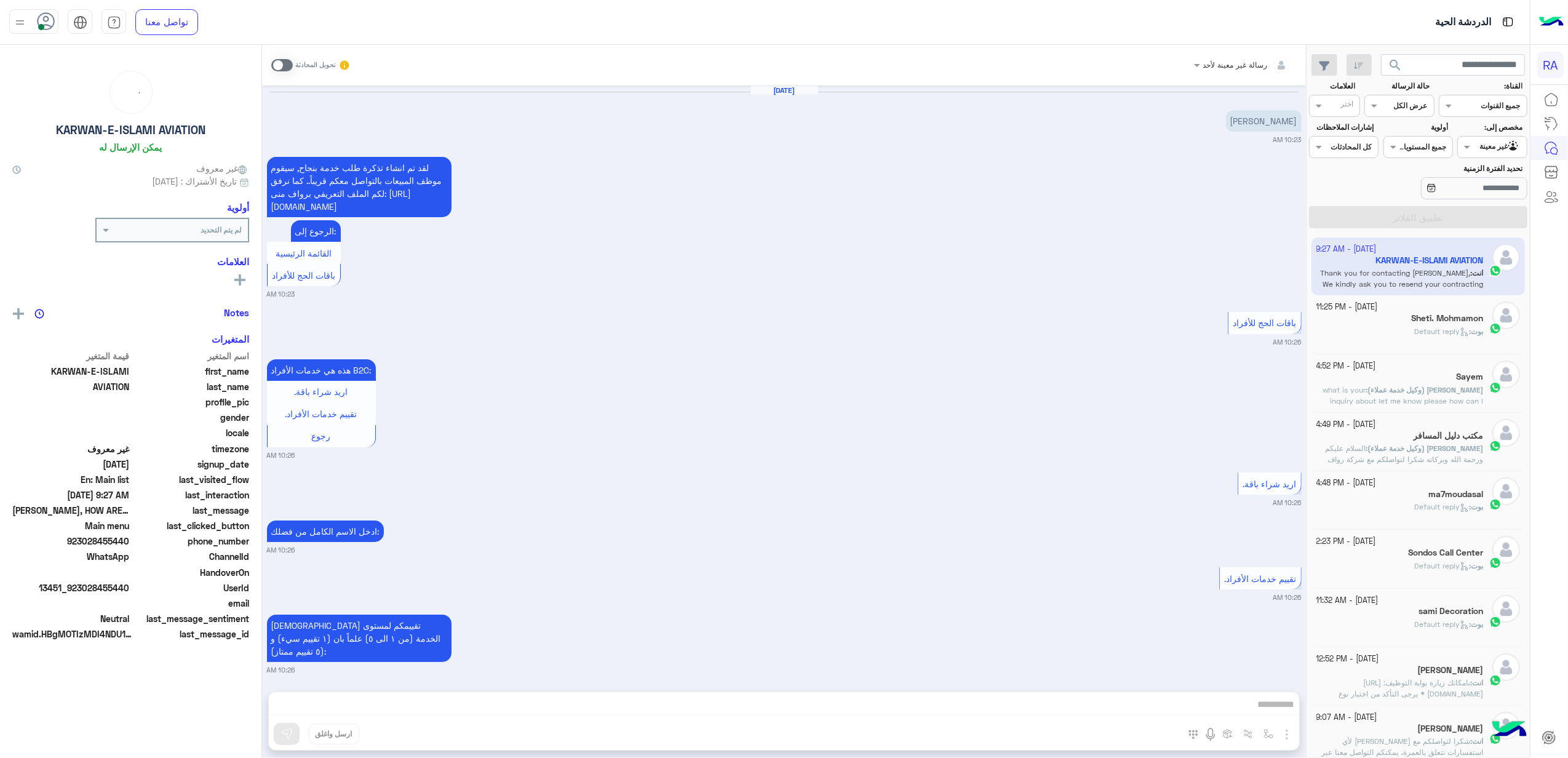
scroll to position [2113, 0]
